Goal: Task Accomplishment & Management: Manage account settings

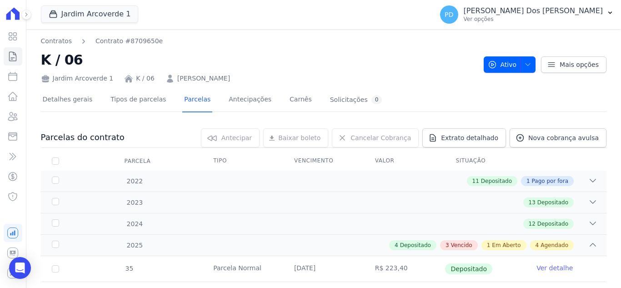
scroll to position [273, 0]
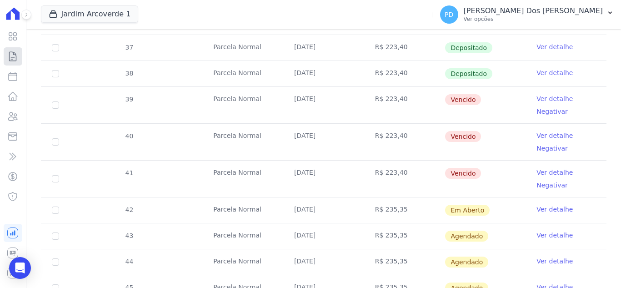
click at [12, 58] on icon at bounding box center [13, 56] width 7 height 9
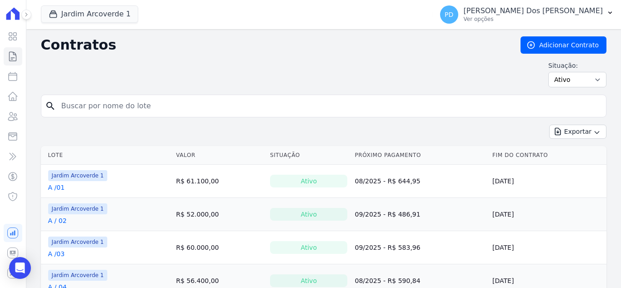
click at [150, 106] on input "search" at bounding box center [329, 106] width 547 height 18
type input "j / 10"
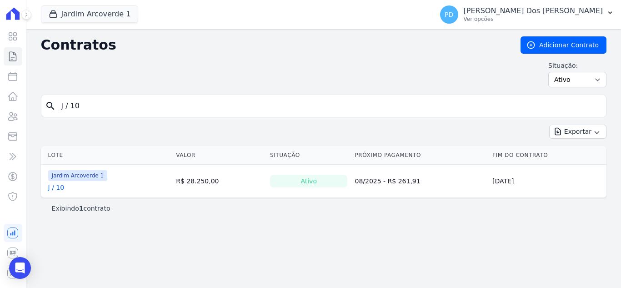
click at [58, 189] on link "J / 10" at bounding box center [56, 187] width 16 height 9
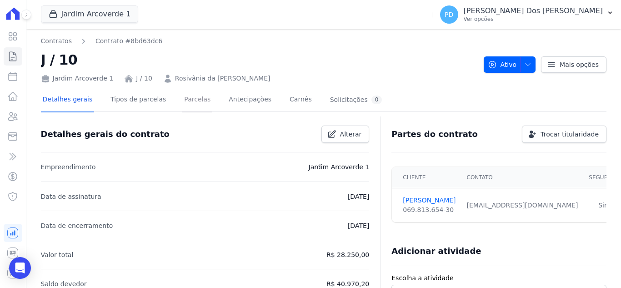
click at [183, 100] on link "Parcelas" at bounding box center [197, 100] width 30 height 24
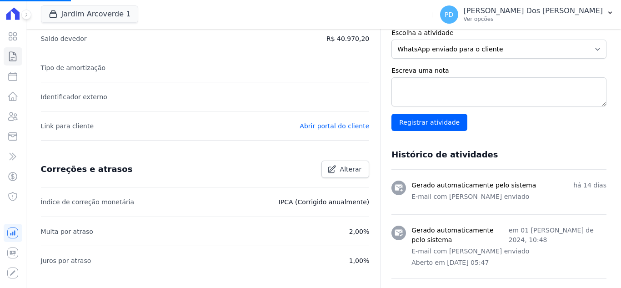
scroll to position [273, 0]
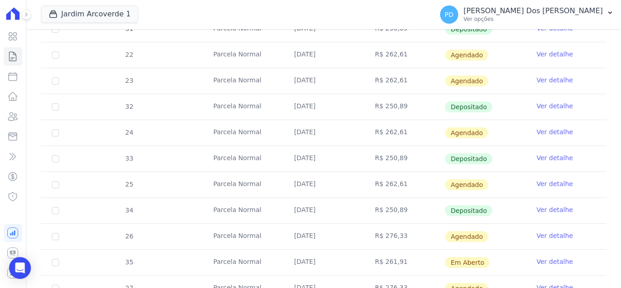
scroll to position [409, 0]
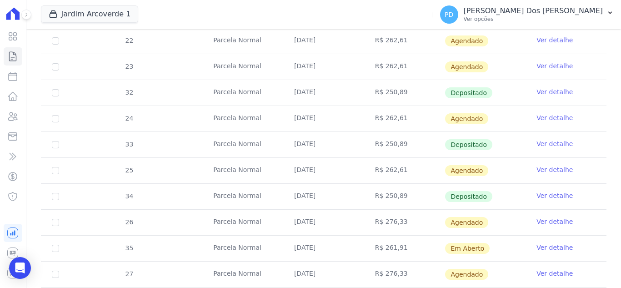
click at [551, 246] on link "Ver detalhe" at bounding box center [555, 247] width 36 height 9
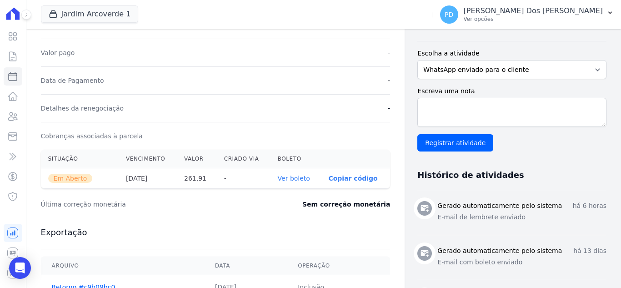
scroll to position [273, 0]
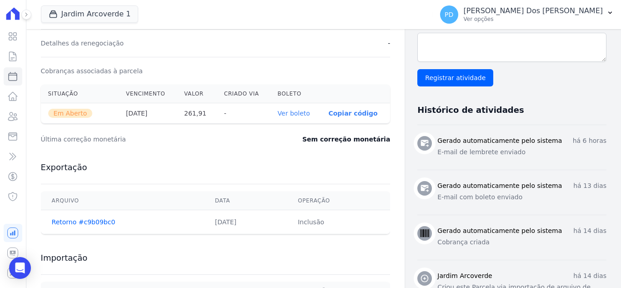
click at [301, 113] on link "Ver boleto" at bounding box center [294, 113] width 32 height 7
